Goal: Communication & Community: Answer question/provide support

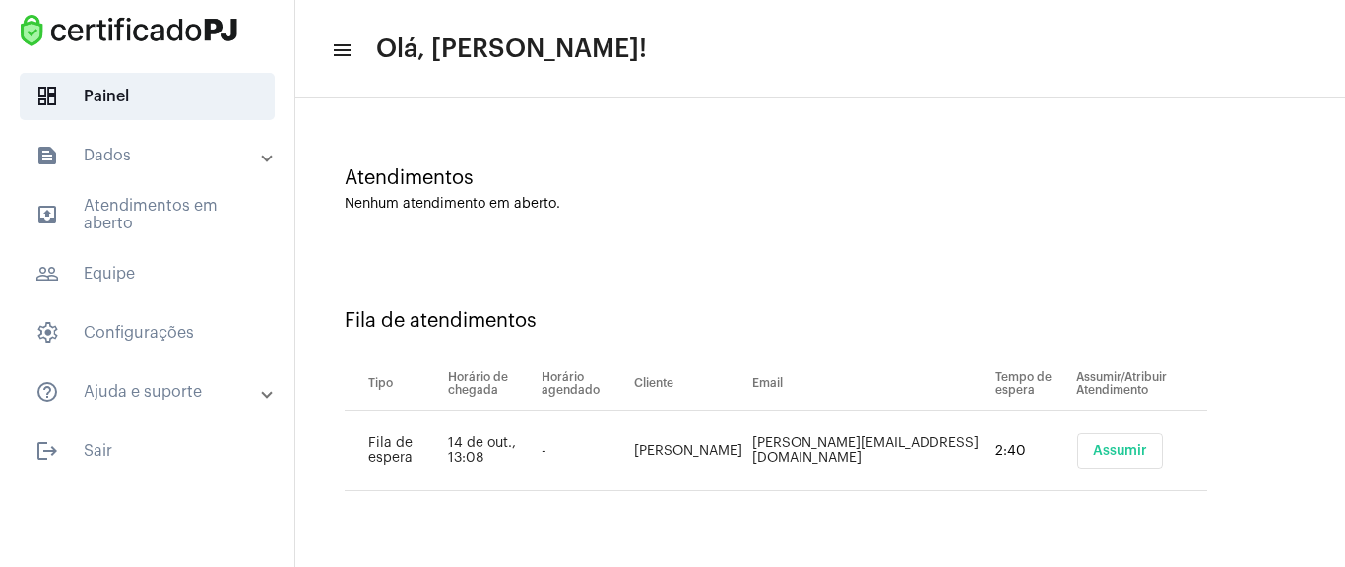
click at [1109, 435] on button "Assumir" at bounding box center [1121, 450] width 86 height 35
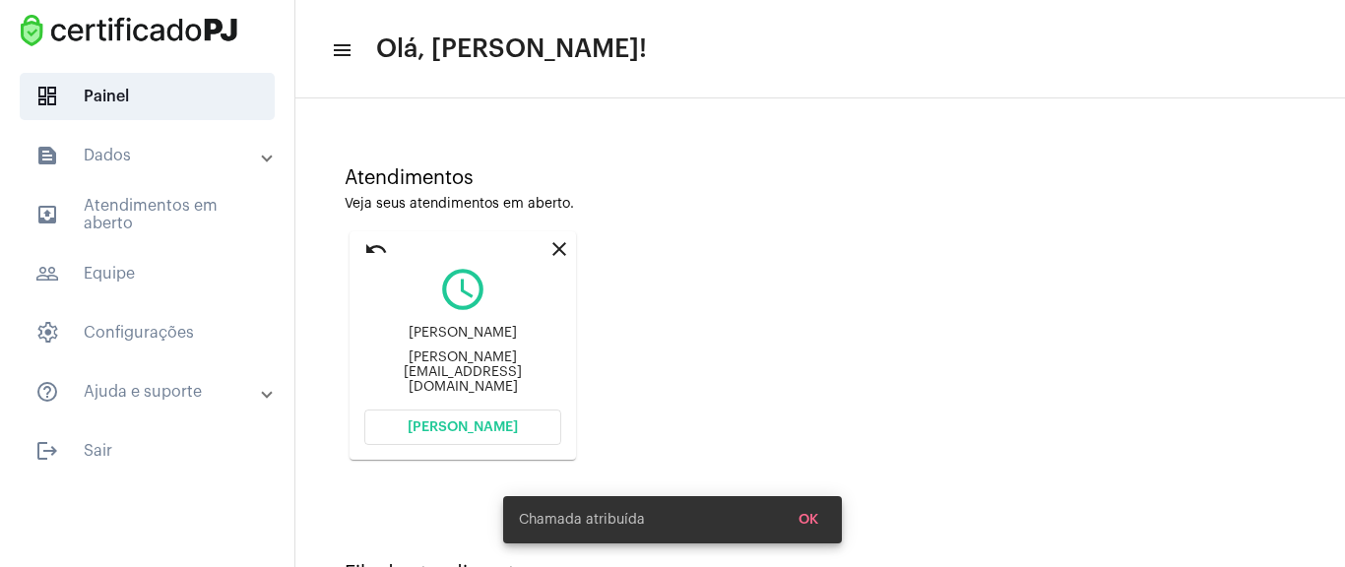
click at [521, 438] on button "[PERSON_NAME]" at bounding box center [462, 427] width 197 height 35
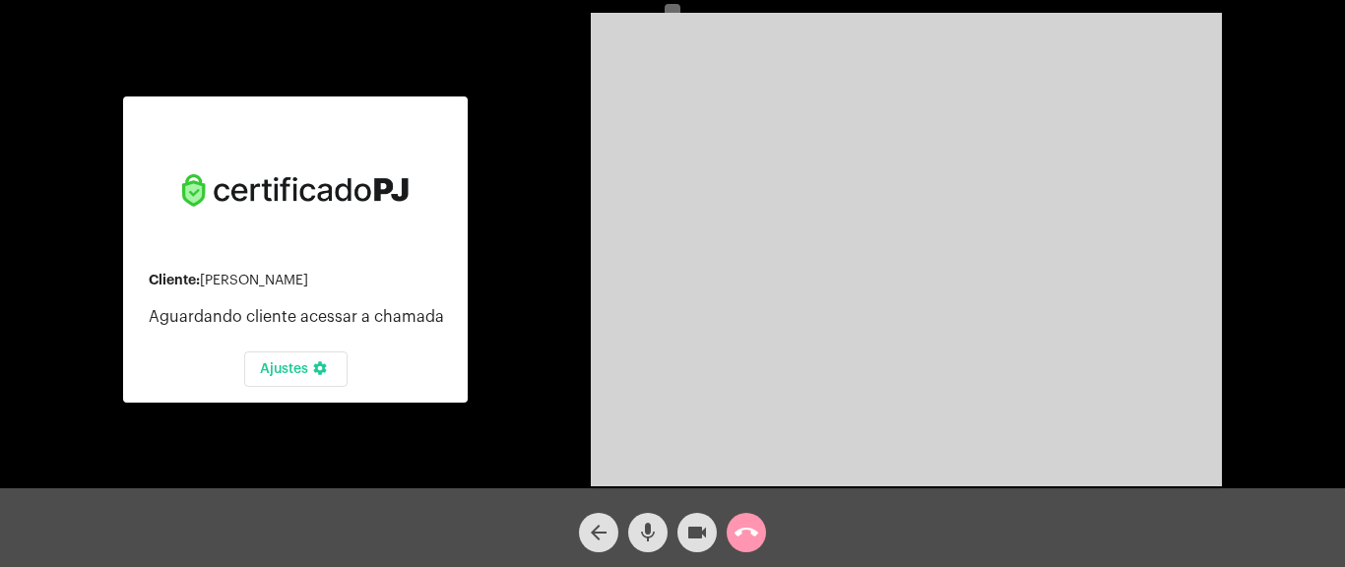
click at [701, 529] on mat-icon "videocam" at bounding box center [698, 533] width 24 height 24
click at [651, 540] on mat-icon "mic" at bounding box center [648, 533] width 24 height 24
click at [753, 521] on mat-icon "call_end" at bounding box center [747, 533] width 24 height 24
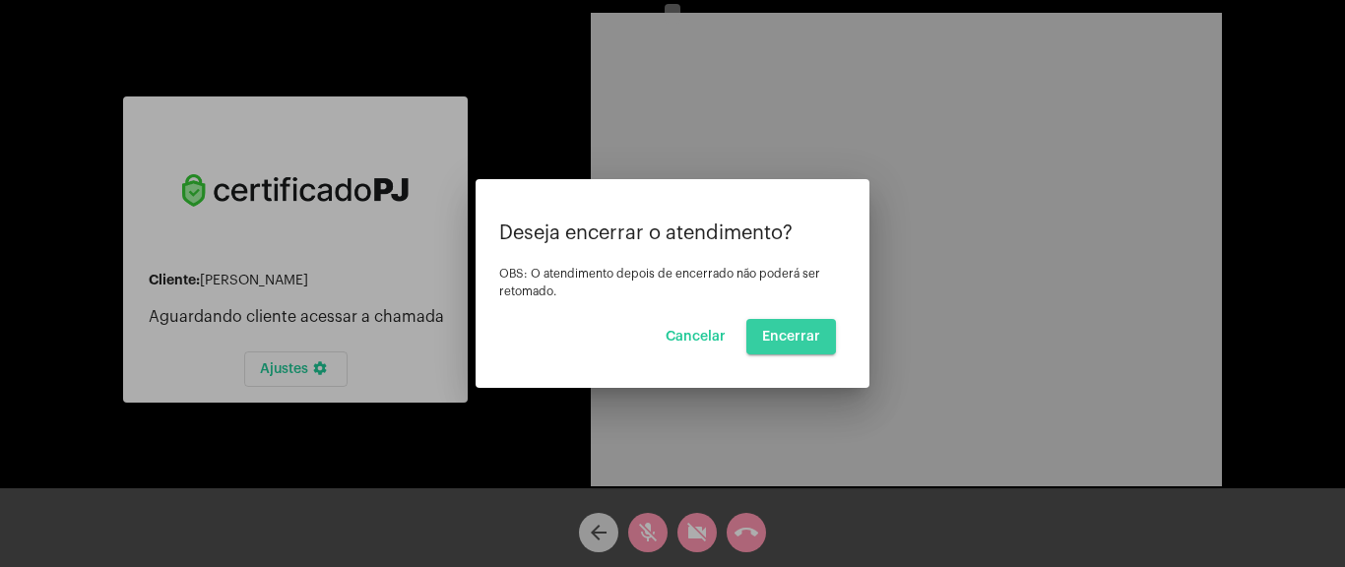
click at [776, 331] on span "Encerrar" at bounding box center [791, 337] width 58 height 14
